Goal: Find specific page/section

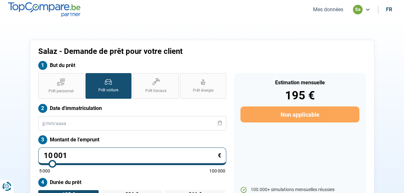
click at [331, 10] on button "Mes données" at bounding box center [328, 9] width 34 height 7
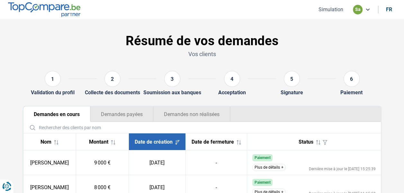
click at [190, 112] on button "Demandes non réalisées" at bounding box center [191, 114] width 77 height 15
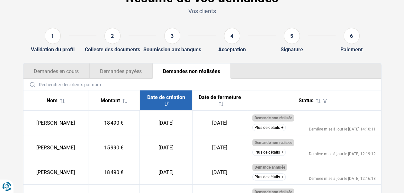
scroll to position [64, 0]
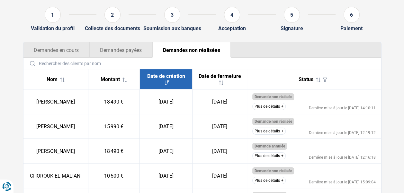
click at [274, 107] on button "Plus de détails" at bounding box center [268, 106] width 33 height 7
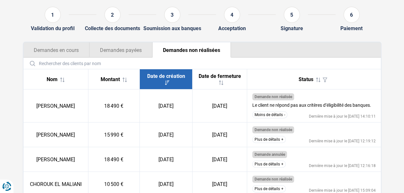
click at [54, 49] on button "Demandes en cours" at bounding box center [56, 49] width 66 height 15
